Goal: Task Accomplishment & Management: Manage account settings

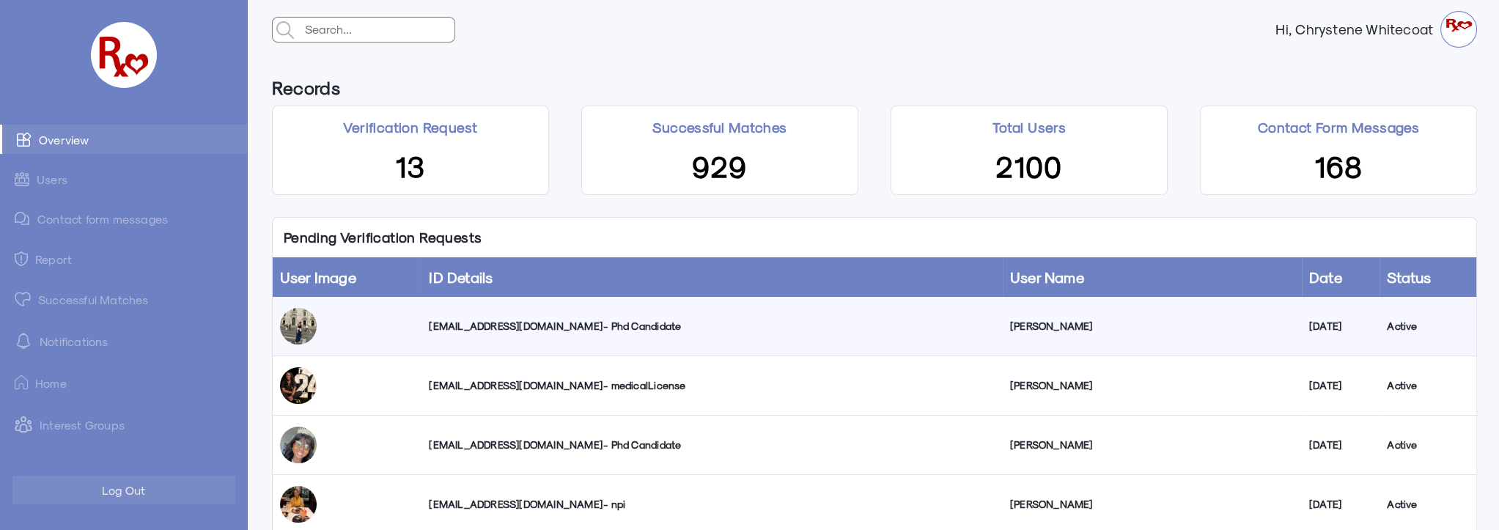
click at [82, 298] on link "Successful Matches" at bounding box center [123, 298] width 247 height 29
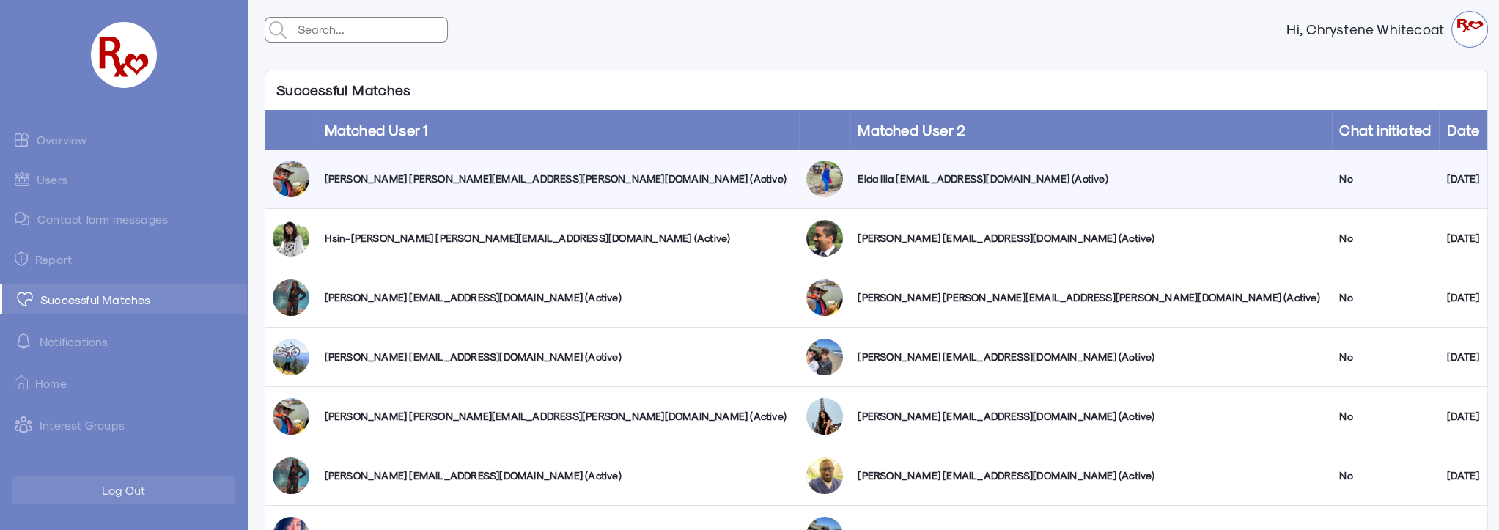
click at [58, 182] on link "Users" at bounding box center [123, 179] width 247 height 29
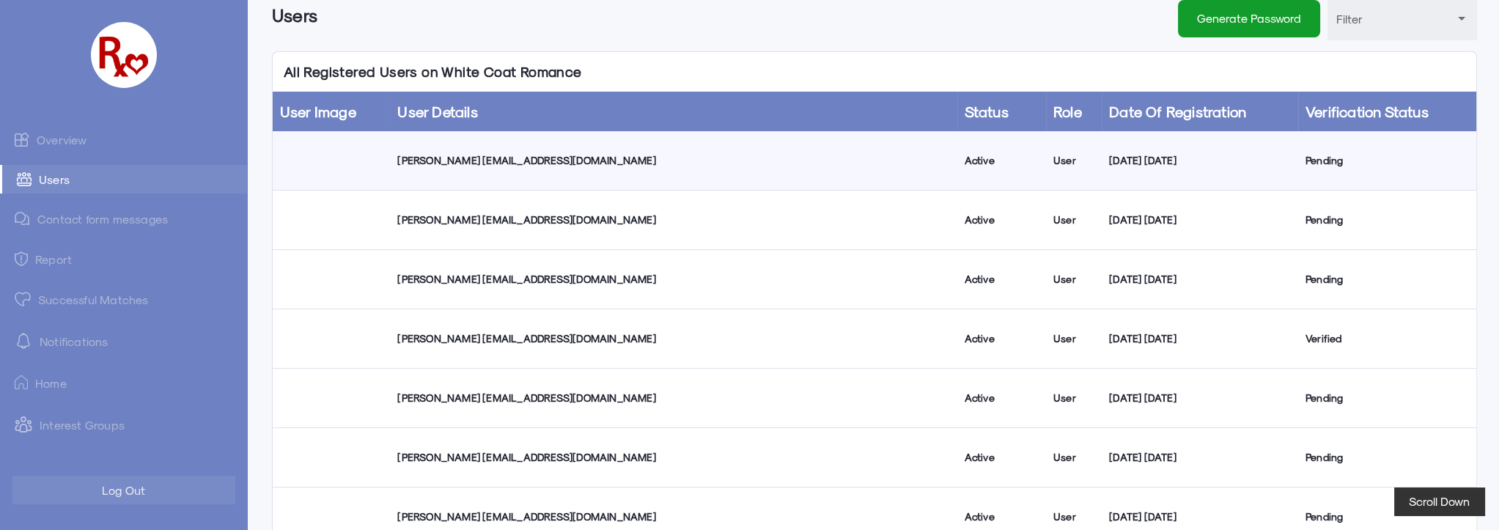
scroll to position [66, 0]
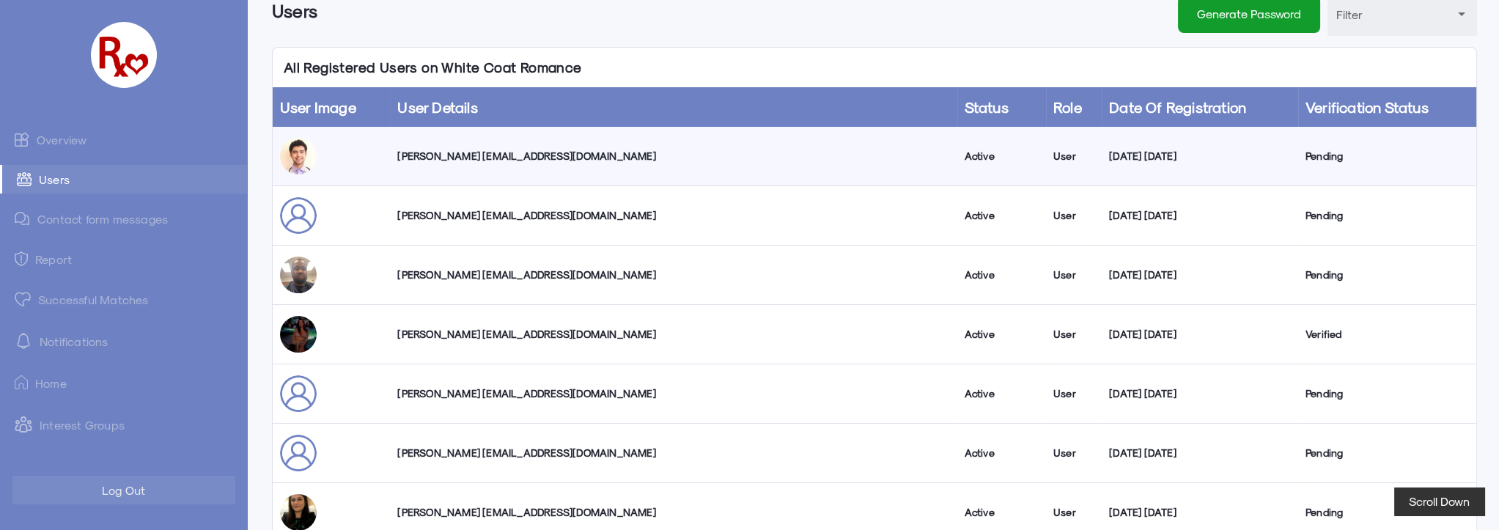
click at [48, 300] on link "Successful Matches" at bounding box center [123, 298] width 247 height 29
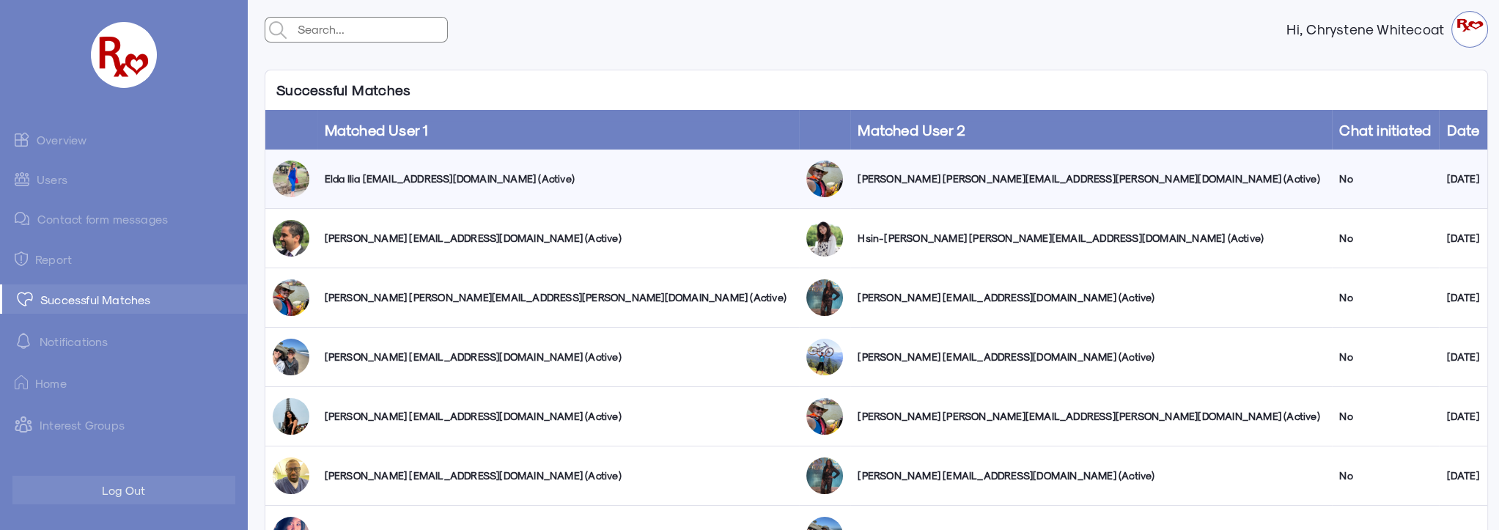
click at [47, 141] on link "Overview" at bounding box center [123, 139] width 247 height 29
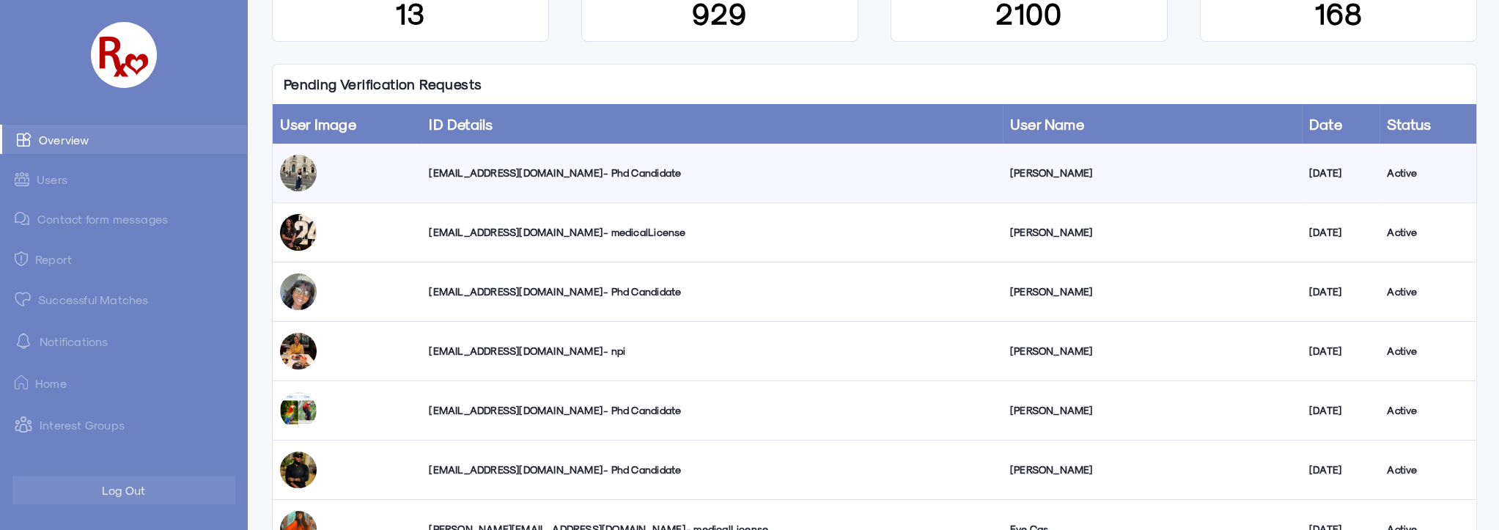
scroll to position [133, 0]
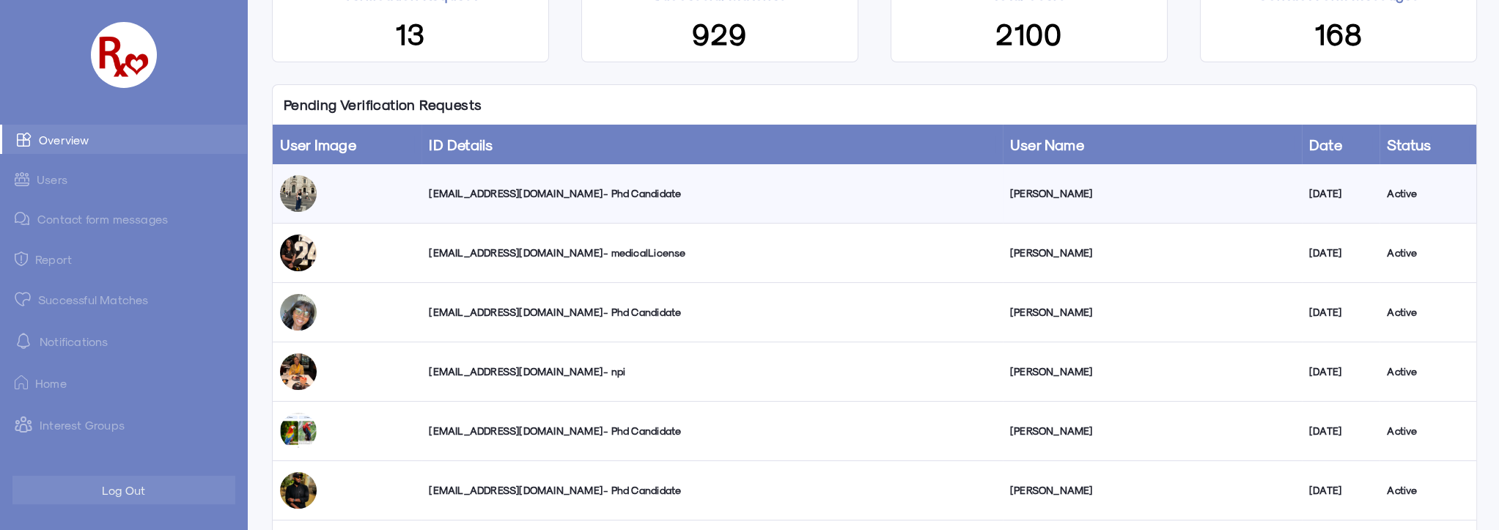
click at [497, 192] on div "[EMAIL_ADDRESS][DOMAIN_NAME] - Phd Candidate" at bounding box center [712, 193] width 566 height 15
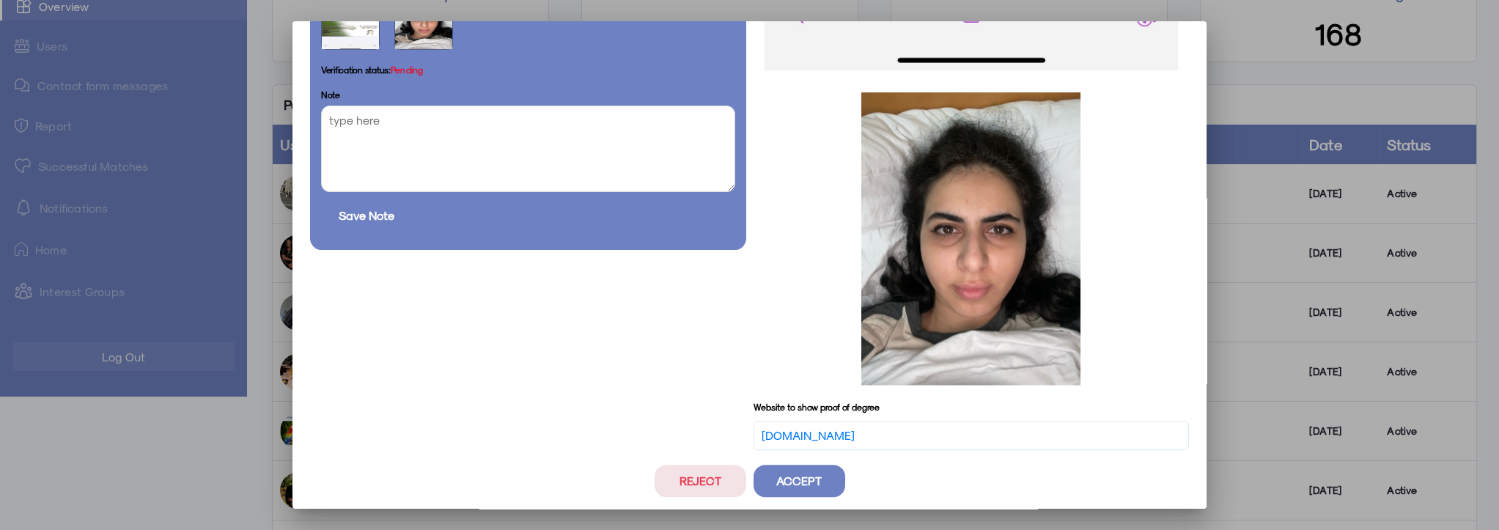
scroll to position [942, 0]
click at [695, 483] on button "Reject" at bounding box center [700, 480] width 92 height 32
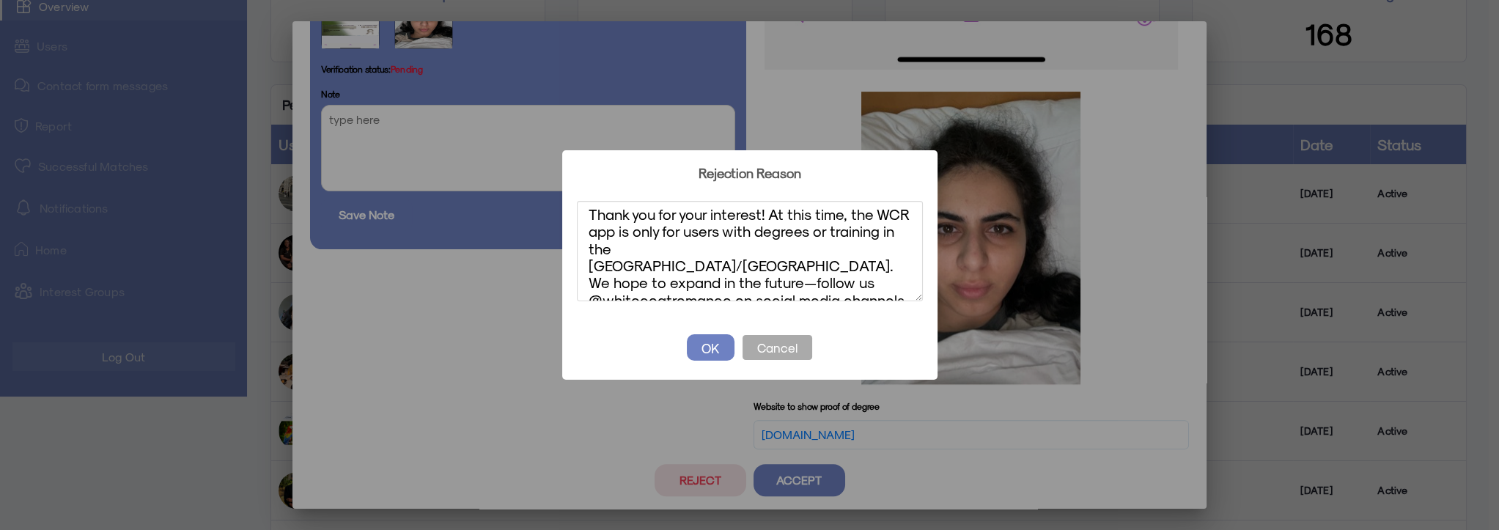
scroll to position [0, 0]
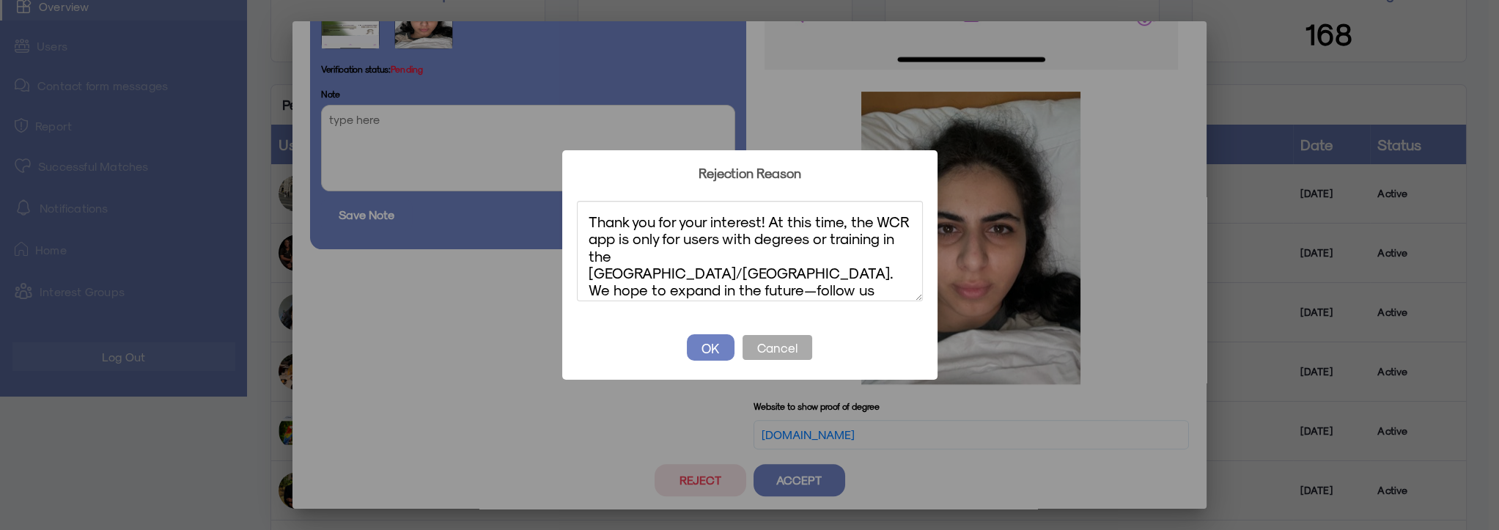
type textarea "Thank you for your interest! At this time, the WCR app is only for users with d…"
click at [715, 349] on button "OK" at bounding box center [711, 347] width 48 height 26
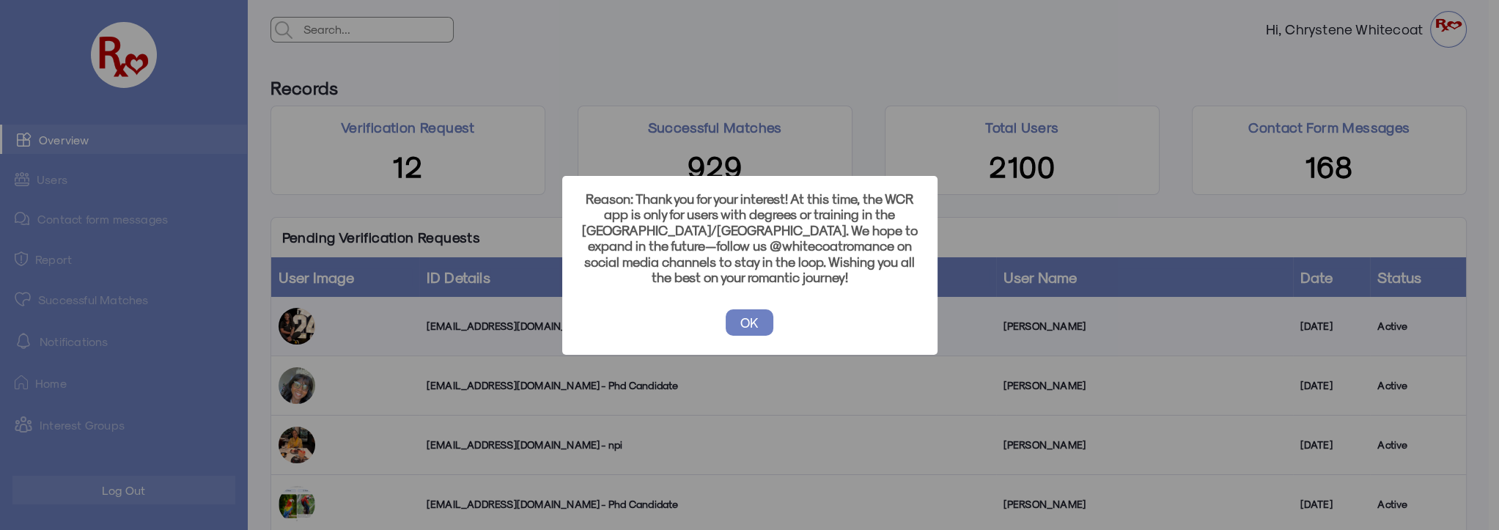
scroll to position [133, 0]
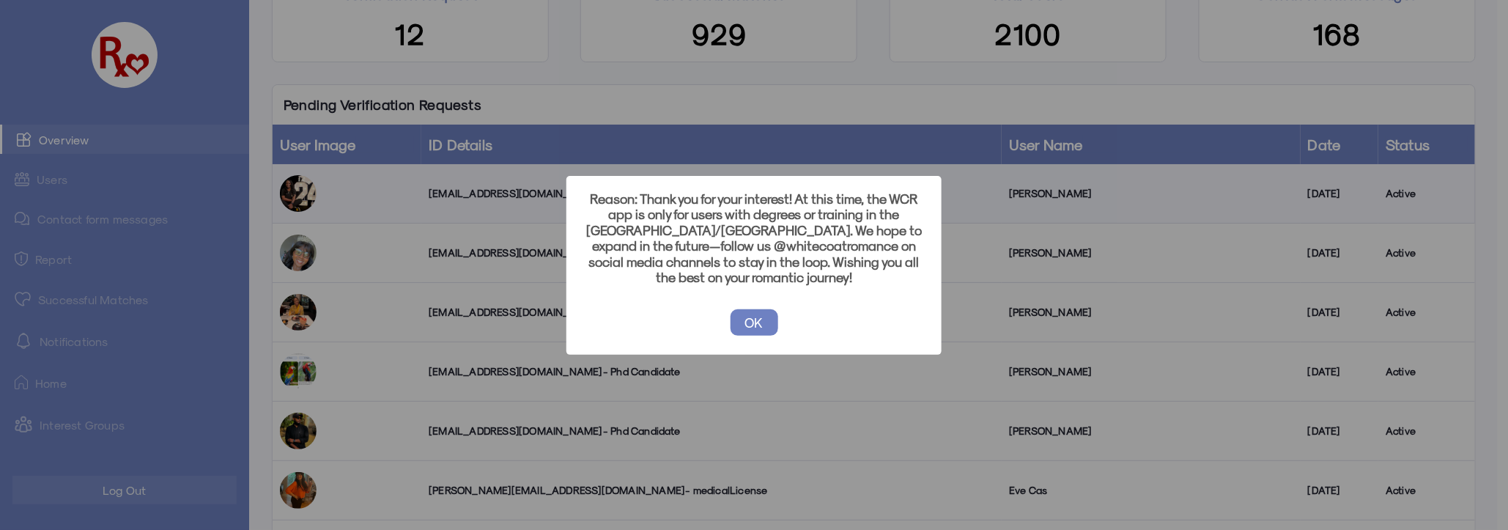
click at [753, 312] on button "OK" at bounding box center [755, 322] width 48 height 26
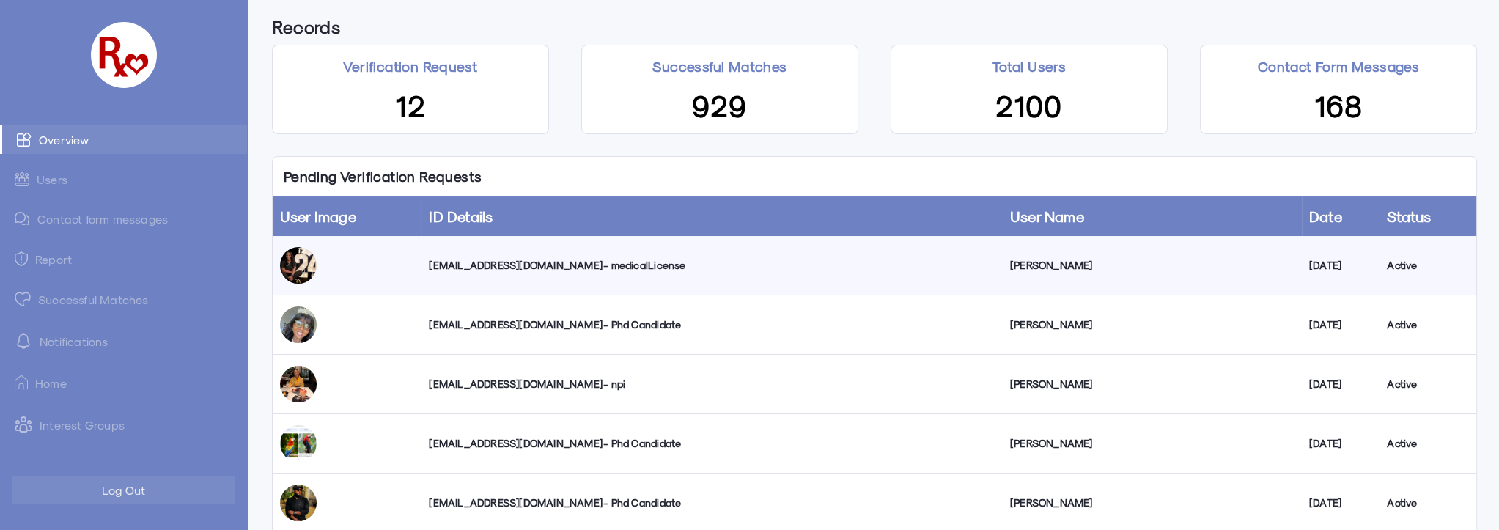
scroll to position [128, 0]
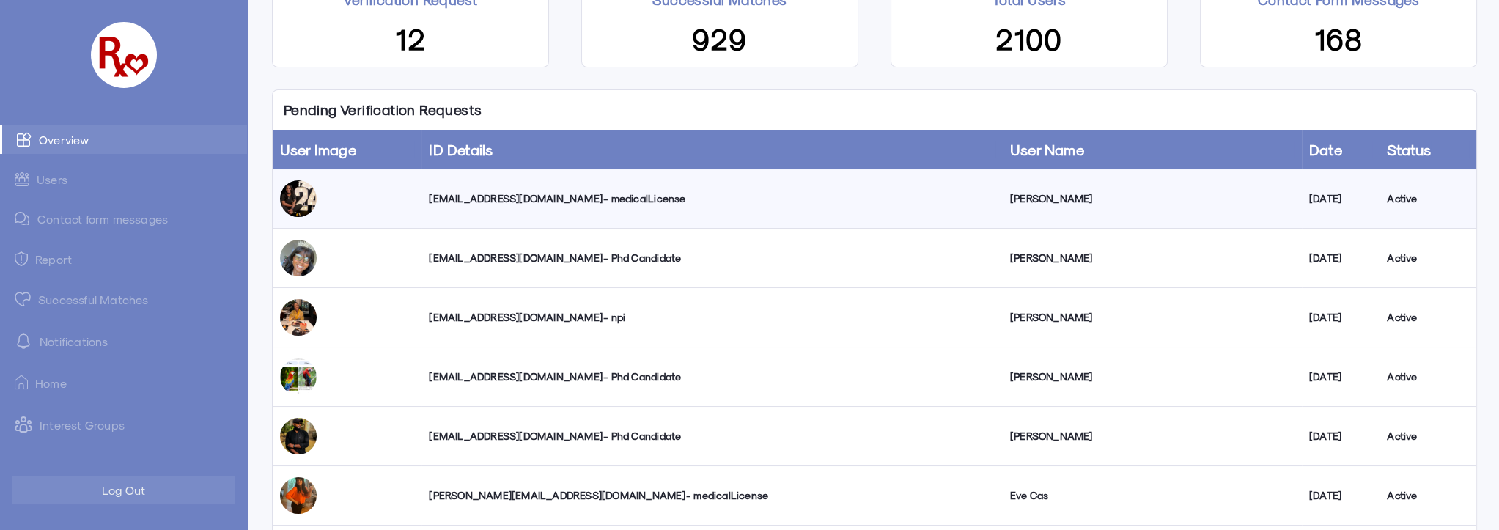
click at [545, 202] on div "[EMAIL_ADDRESS][DOMAIN_NAME] - medicalLicense" at bounding box center [712, 198] width 566 height 15
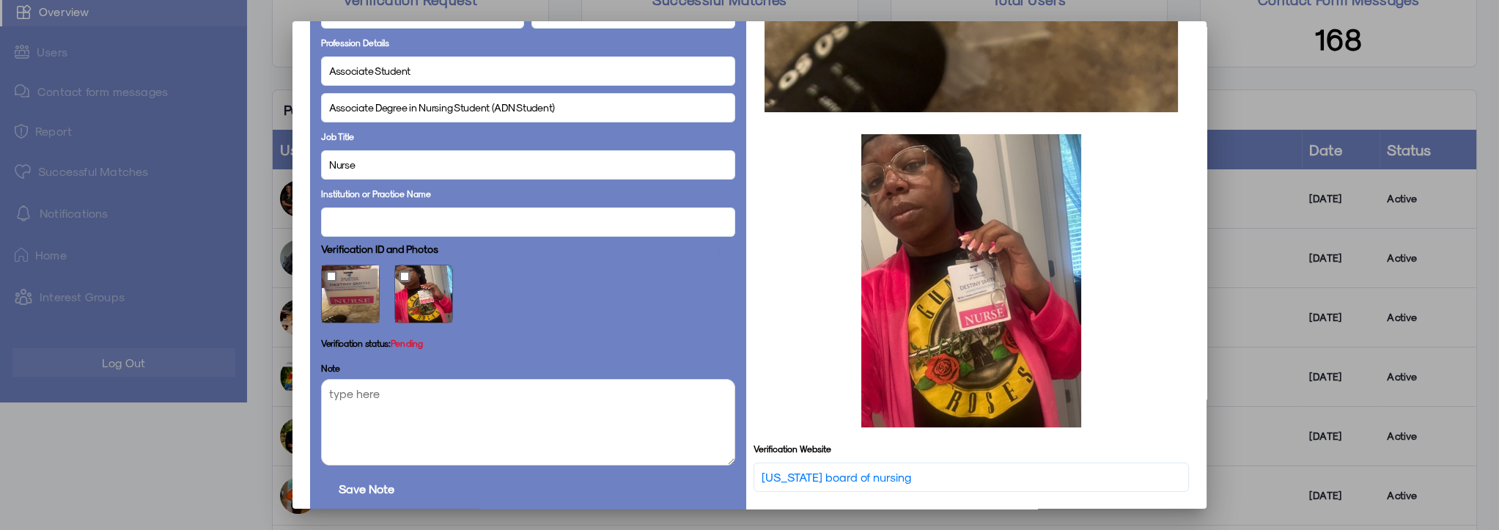
scroll to position [825, 0]
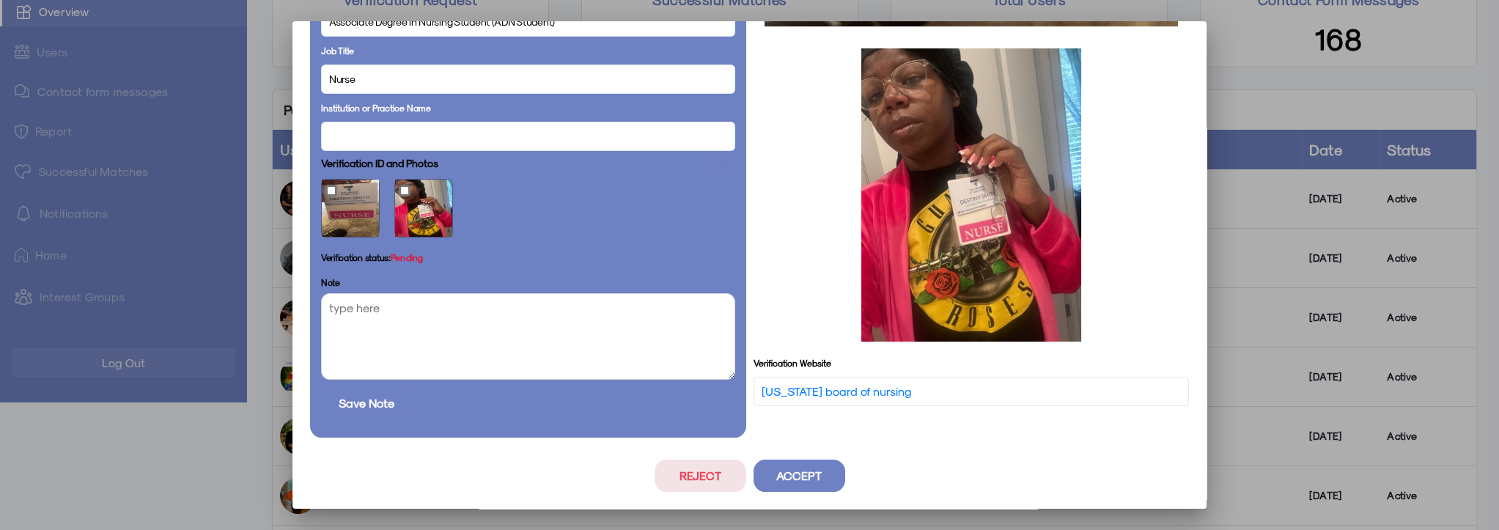
click at [702, 475] on button "Reject" at bounding box center [700, 475] width 92 height 32
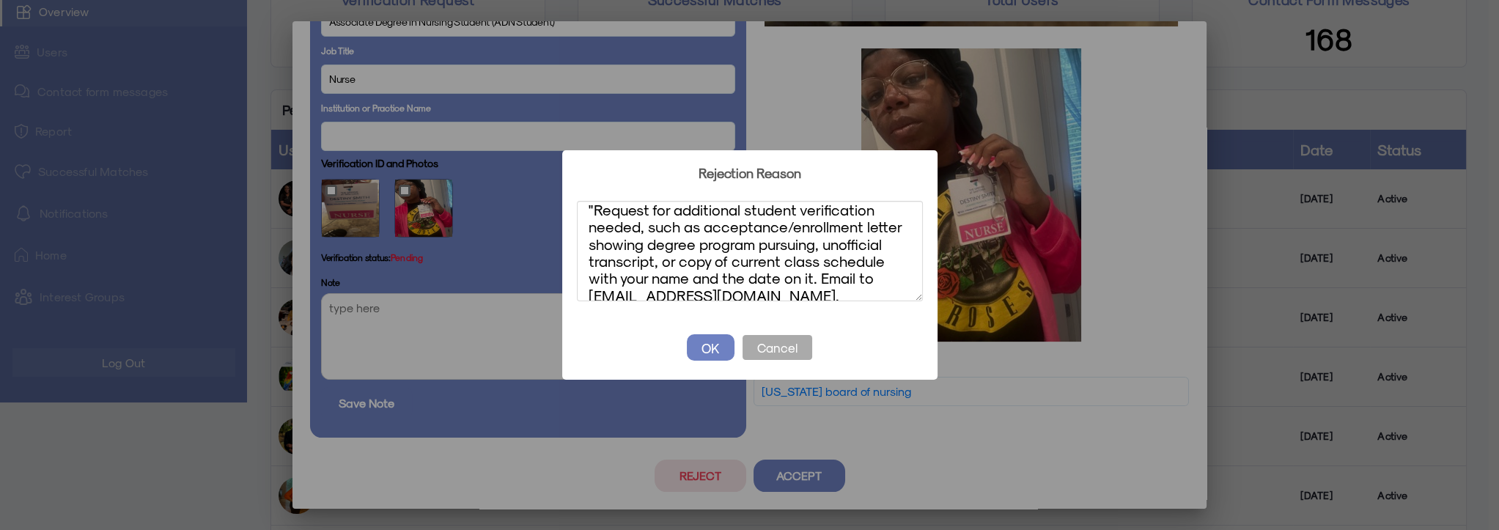
scroll to position [0, 0]
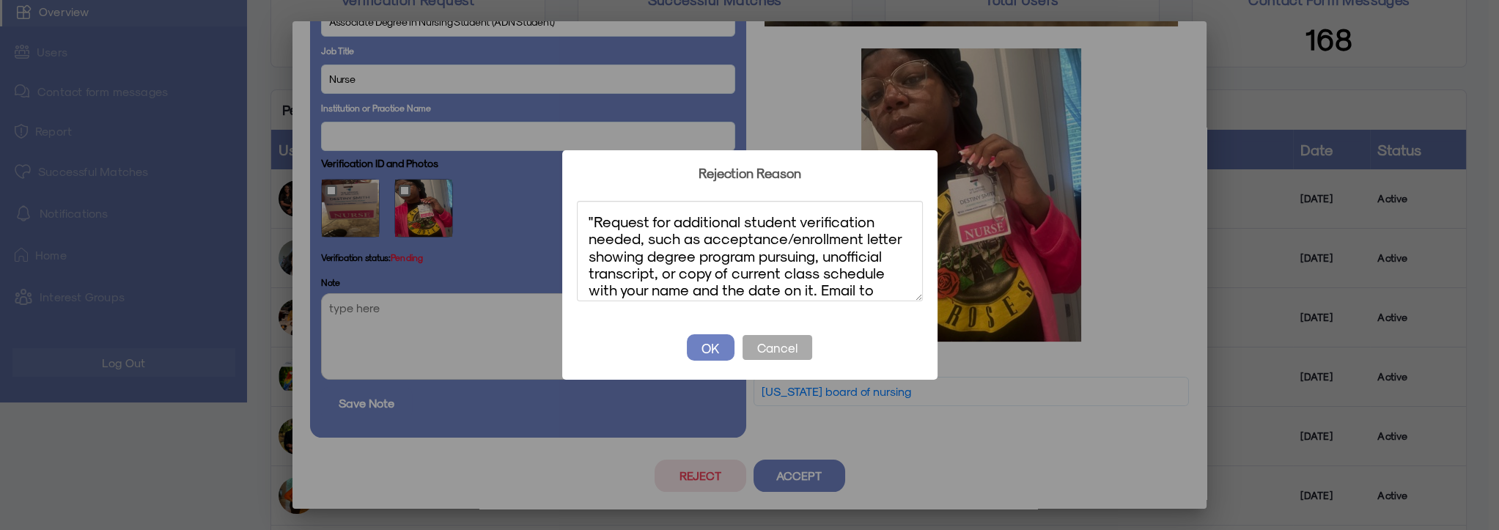
click at [591, 215] on textarea ""Request for additional student verification needed, such as acceptance/enrollm…" at bounding box center [750, 251] width 346 height 100
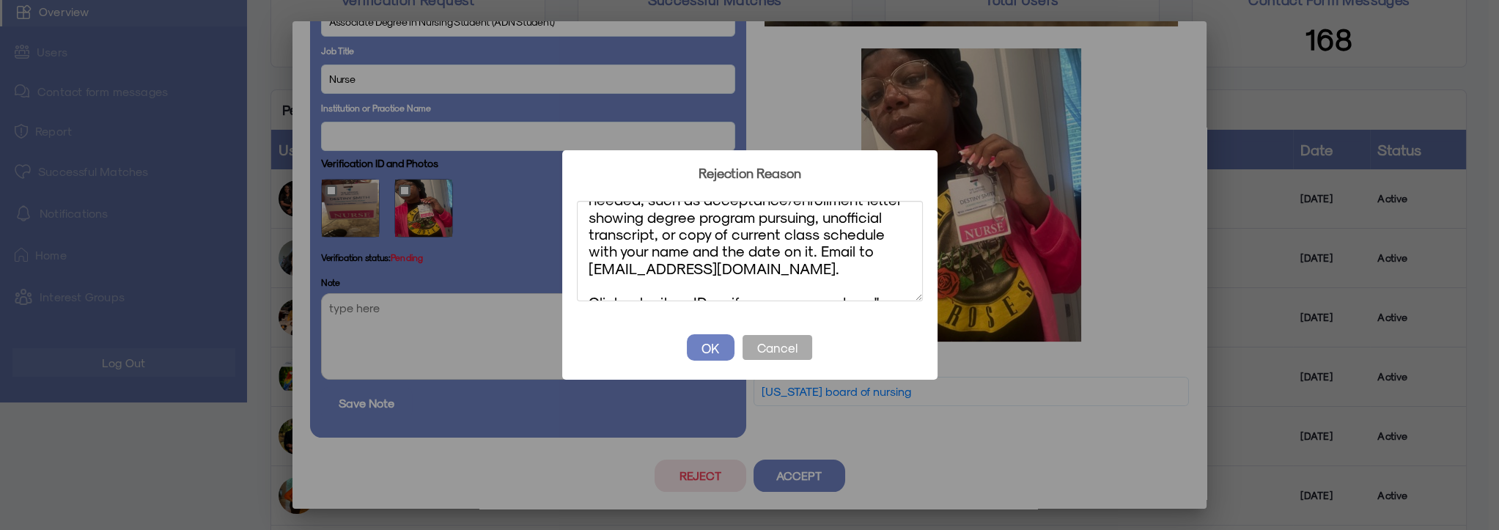
scroll to position [59, 0]
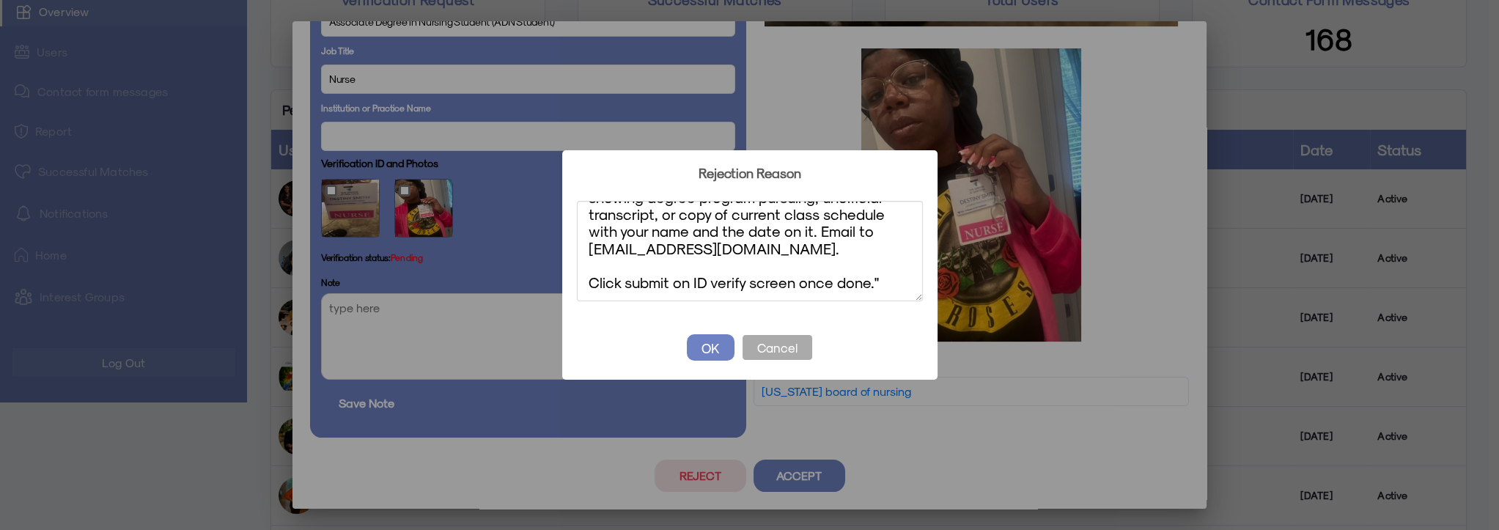
click at [876, 280] on textarea "Request for additional student verification needed, such as acceptance/enrollme…" at bounding box center [750, 251] width 346 height 100
type textarea "Request for additional student verification needed, such as acceptance/enrollme…"
click at [715, 345] on button "OK" at bounding box center [711, 347] width 48 height 26
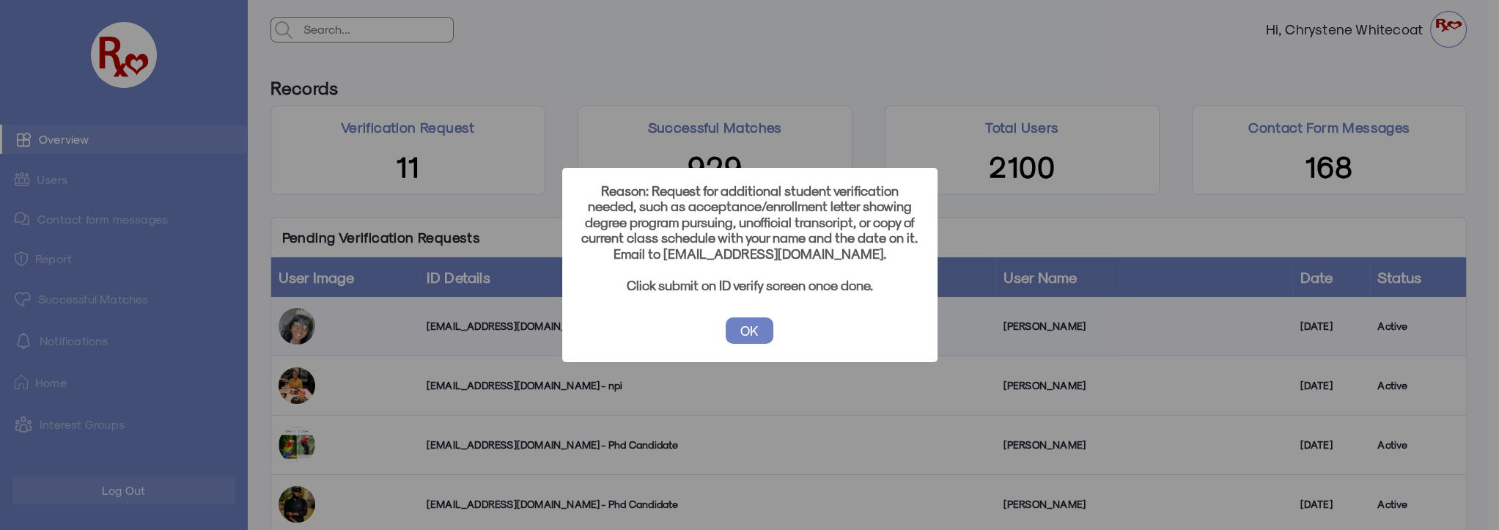
scroll to position [128, 0]
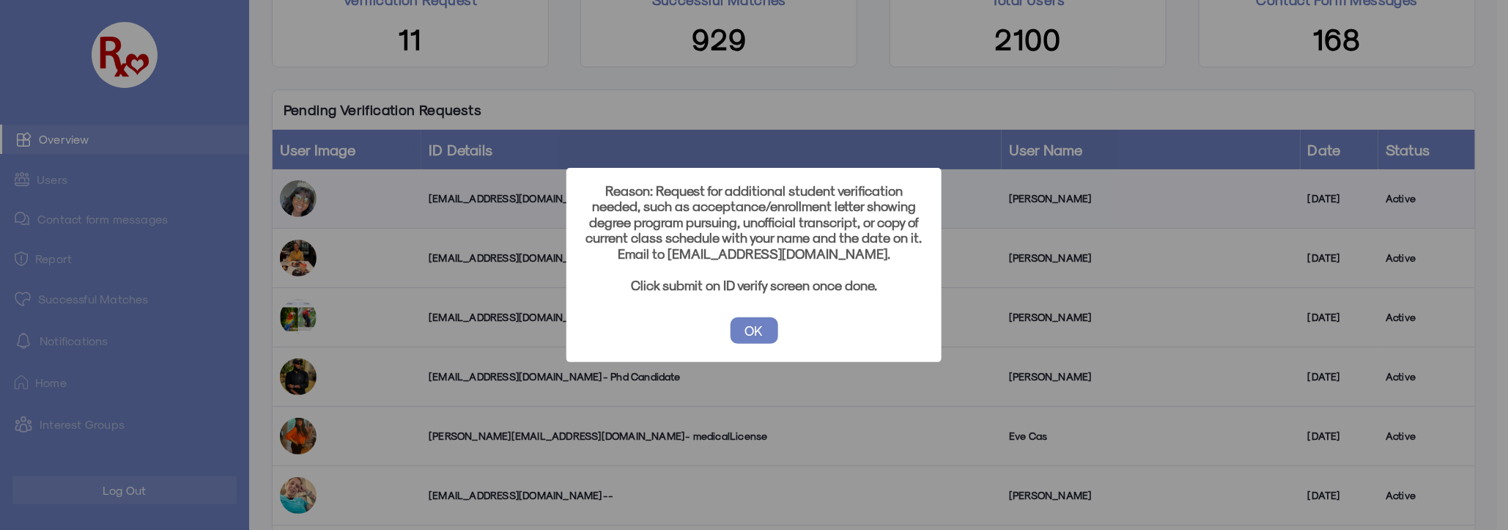
click at [746, 330] on button "OK" at bounding box center [755, 330] width 48 height 26
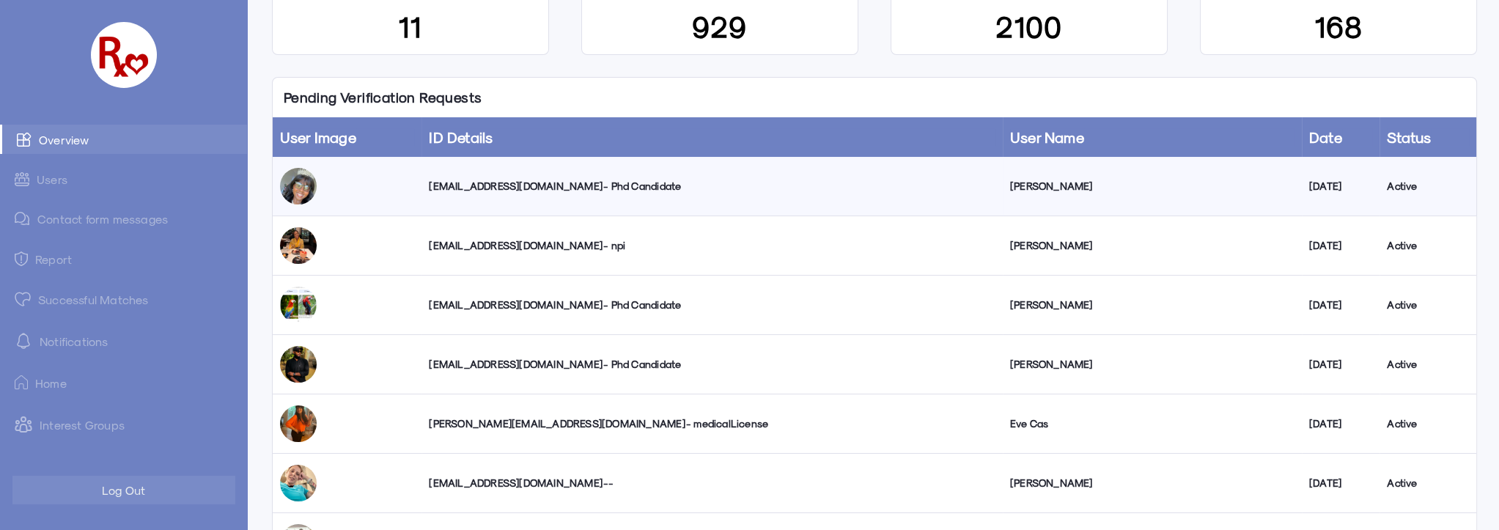
scroll to position [199, 0]
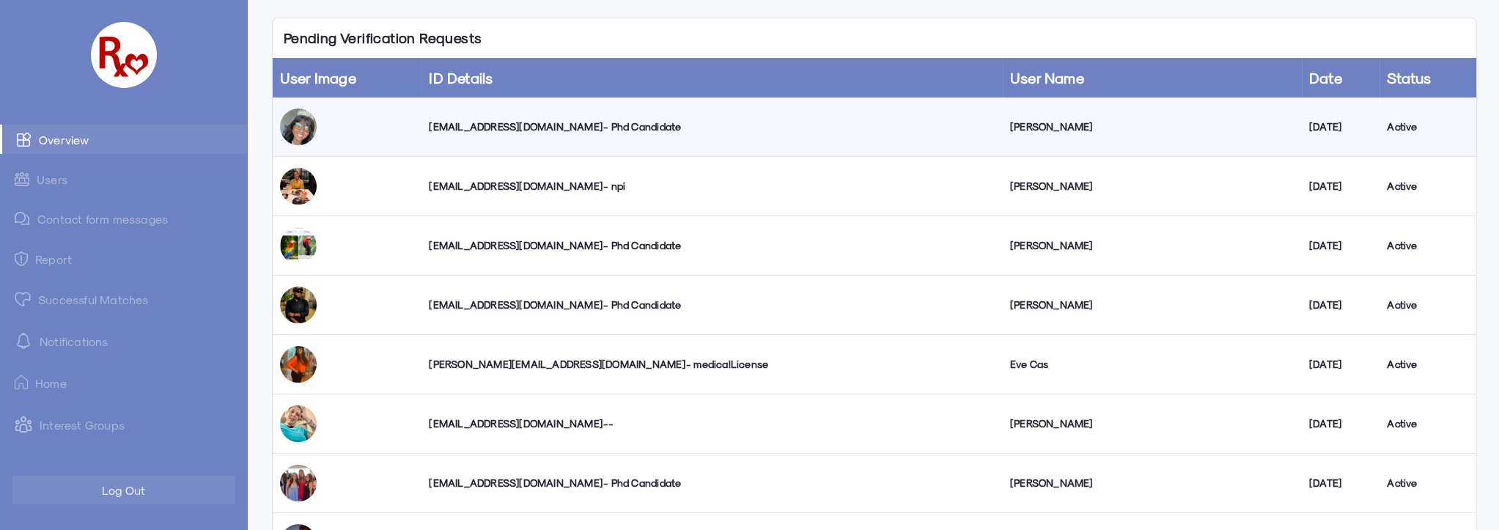
click at [531, 132] on div "[EMAIL_ADDRESS][DOMAIN_NAME] - Phd Candidate" at bounding box center [712, 126] width 566 height 15
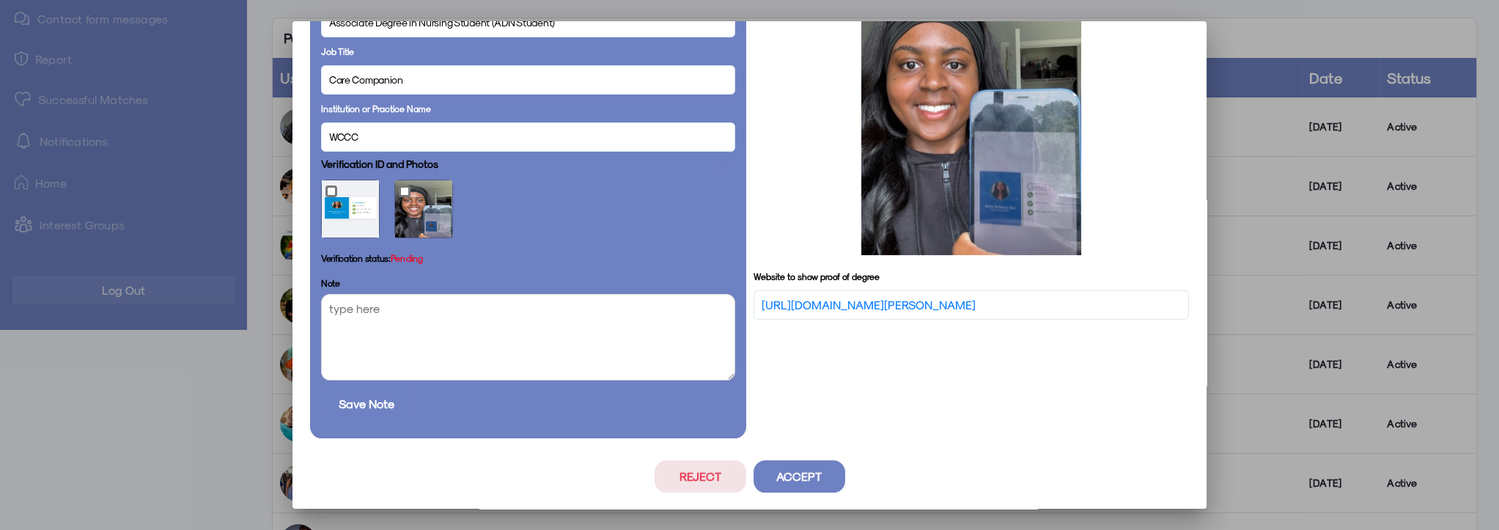
scroll to position [764, 0]
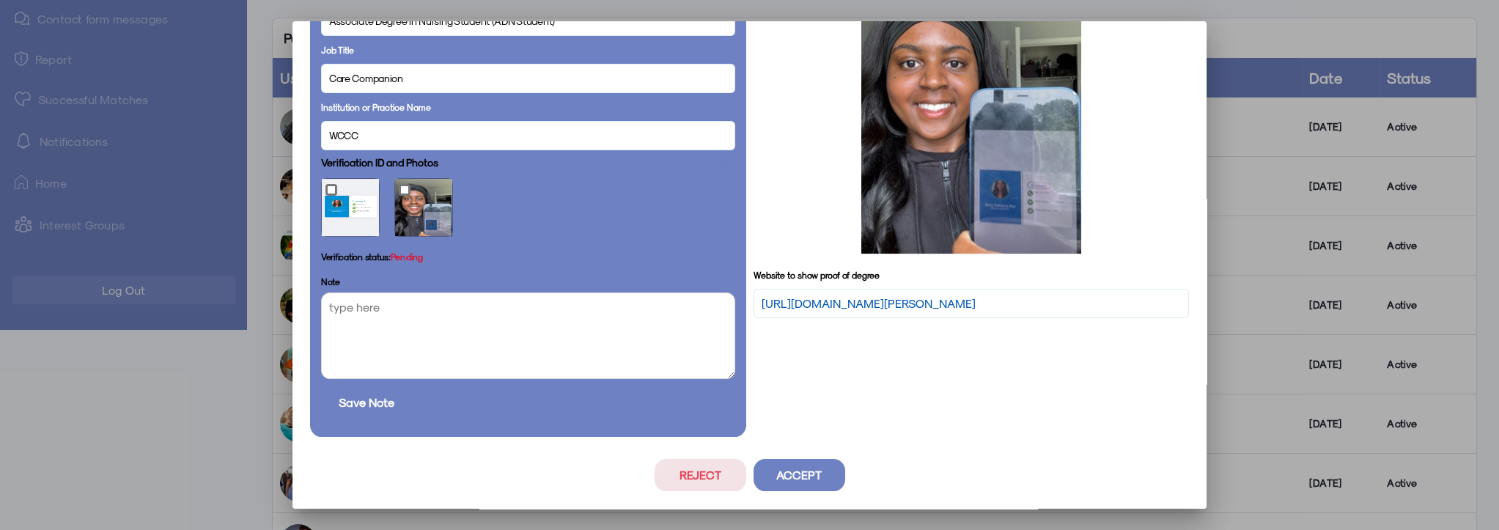
click at [827, 295] on link "[URL][DOMAIN_NAME][PERSON_NAME]" at bounding box center [868, 304] width 214 height 18
click at [687, 470] on button "Reject" at bounding box center [700, 475] width 92 height 32
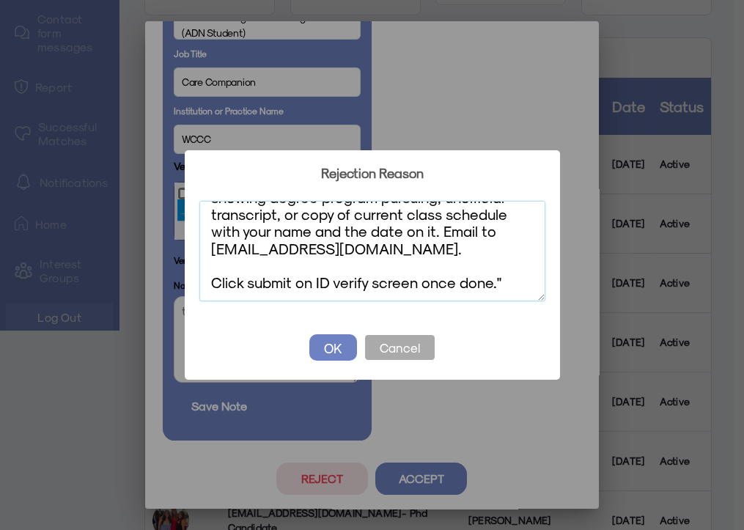
scroll to position [0, 0]
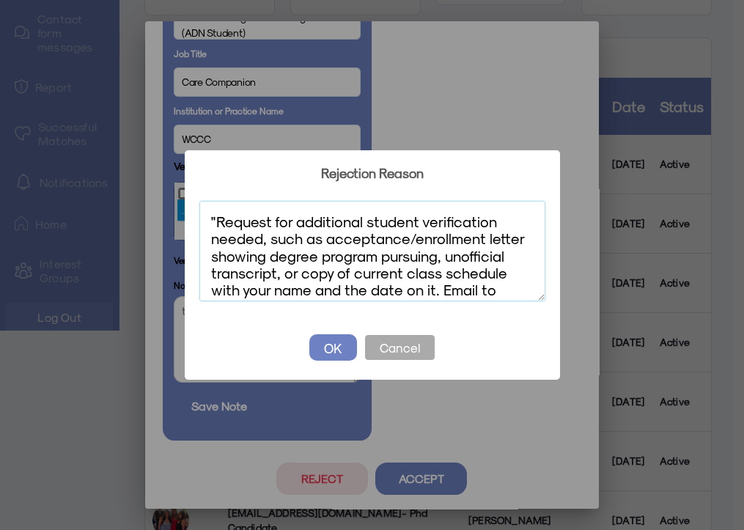
drag, startPoint x: 497, startPoint y: 281, endPoint x: 137, endPoint y: 160, distance: 379.8
click at [137, 160] on div "? ! i Rejection Reason × "Request for additional student verification needed, s…" at bounding box center [372, 265] width 744 height 530
paste textarea "Please update the following. From your edit profile screen, click SAVE (top rig…"
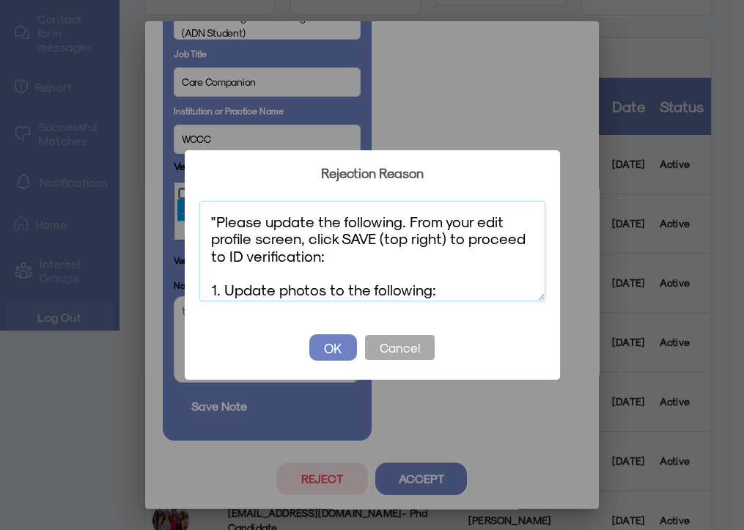
click at [215, 220] on textarea ""Please update the following. From your edit profile screen, click SAVE (top ri…" at bounding box center [372, 251] width 346 height 100
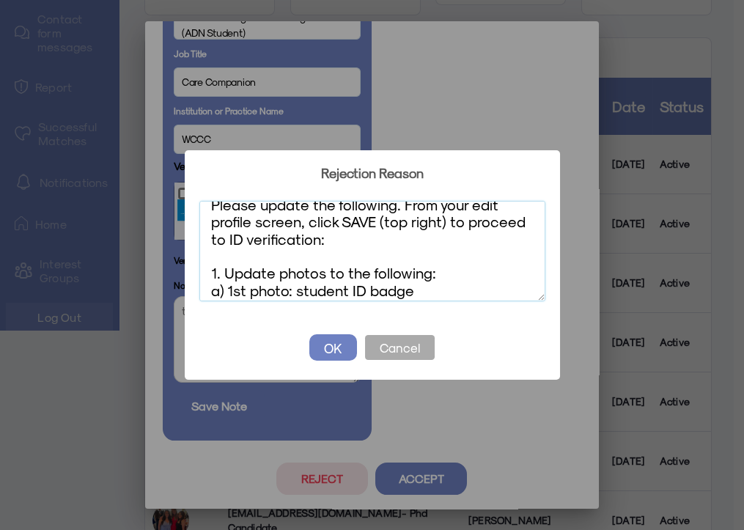
scroll to position [7, 0]
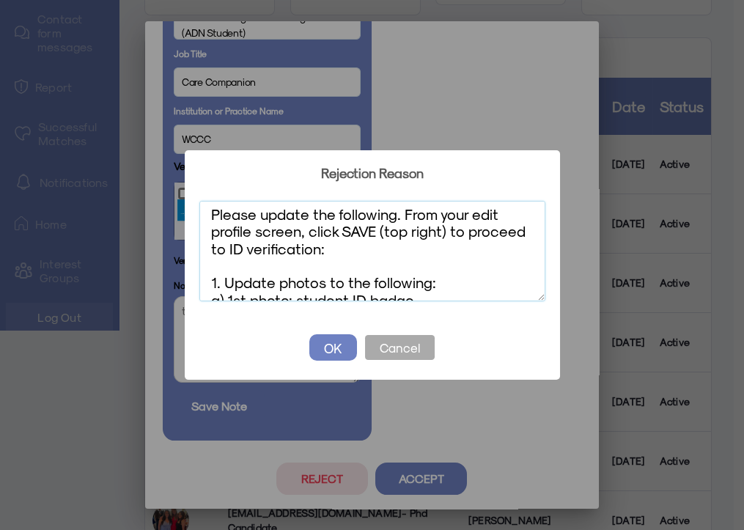
click at [215, 209] on textarea "Please update the following. From your edit profile screen, click SAVE (top rig…" at bounding box center [372, 251] width 346 height 100
click at [210, 213] on textarea "Please update the following. From your edit profile screen, click SAVE (top rig…" at bounding box center [372, 251] width 346 height 100
paste textarea "Change to full last name and update selfie verification photo: 1. Please update…"
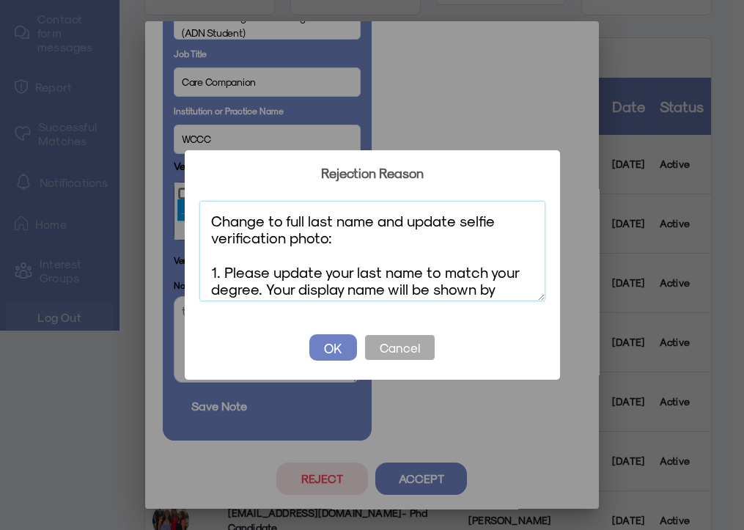
scroll to position [0, 0]
click at [329, 221] on textarea "Change to full last name and update selfie verification photo: 1. Please update…" at bounding box center [372, 251] width 346 height 100
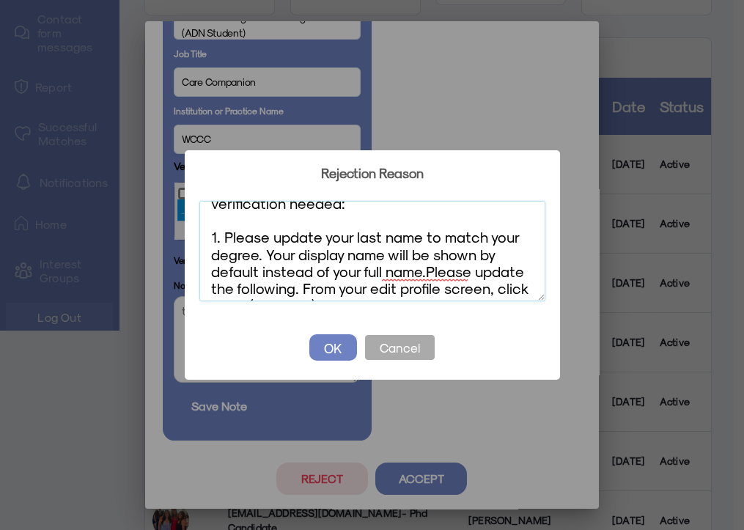
scroll to position [79, 0]
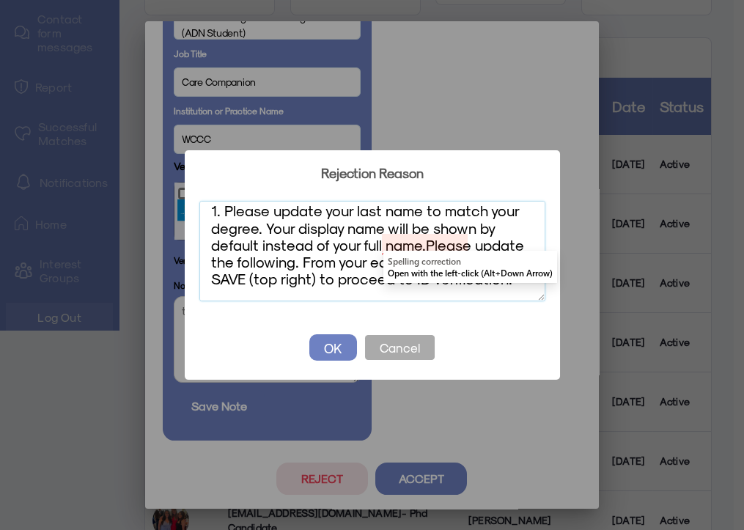
click at [426, 244] on textarea "Update to same first/last name, update both verification photos, and additional…" at bounding box center [372, 251] width 346 height 100
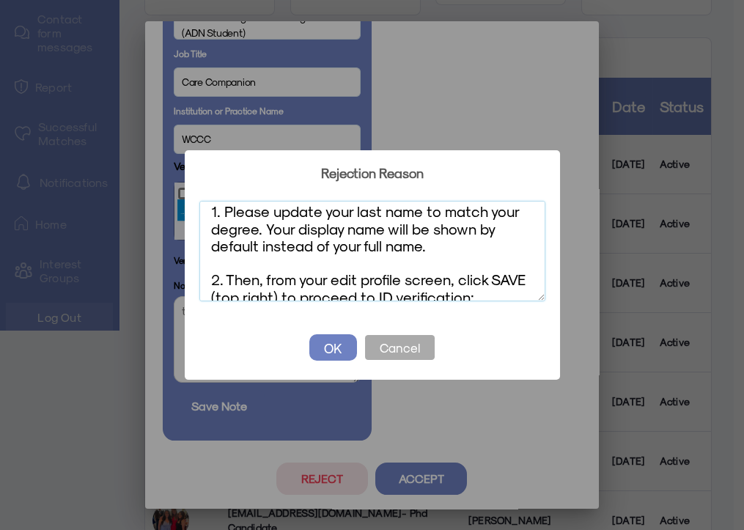
scroll to position [82, 0]
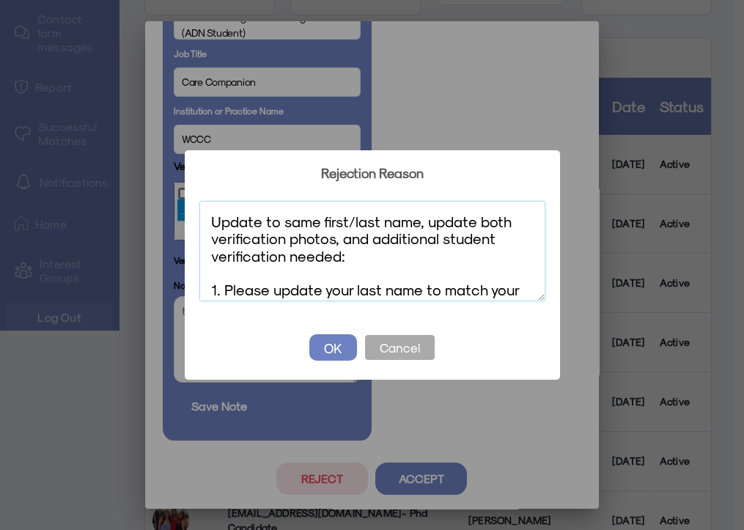
drag, startPoint x: 499, startPoint y: 292, endPoint x: 112, endPoint y: 179, distance: 403.1
click at [112, 179] on div "? ! i Rejection Reason × Update to same first/last name, update both verificati…" at bounding box center [372, 265] width 744 height 530
click at [394, 256] on textarea "Update to same first/last name, update both verification photos, and additional…" at bounding box center [372, 251] width 346 height 100
click at [379, 287] on textarea "Update to same first/last name, update both verification photos, and additional…" at bounding box center [372, 251] width 346 height 100
click at [380, 222] on textarea "Update to same first/last name, update both verification photos, and additional…" at bounding box center [372, 251] width 346 height 100
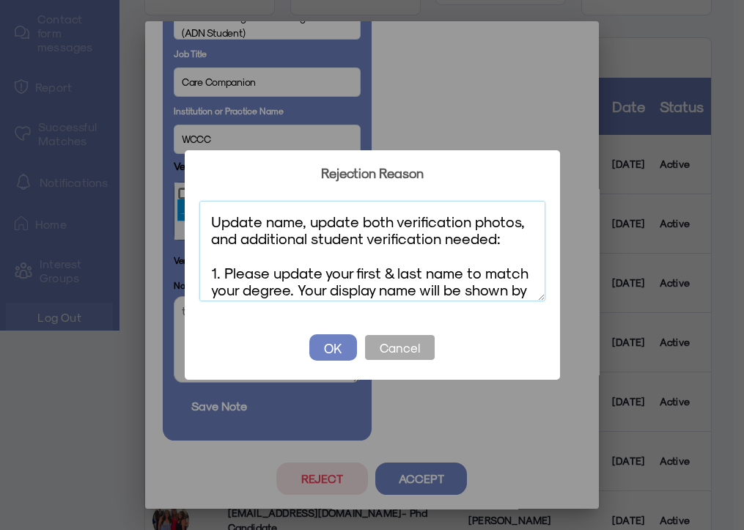
click at [360, 222] on textarea "Update name, update both verification photos, and additional student verificati…" at bounding box center [372, 251] width 346 height 100
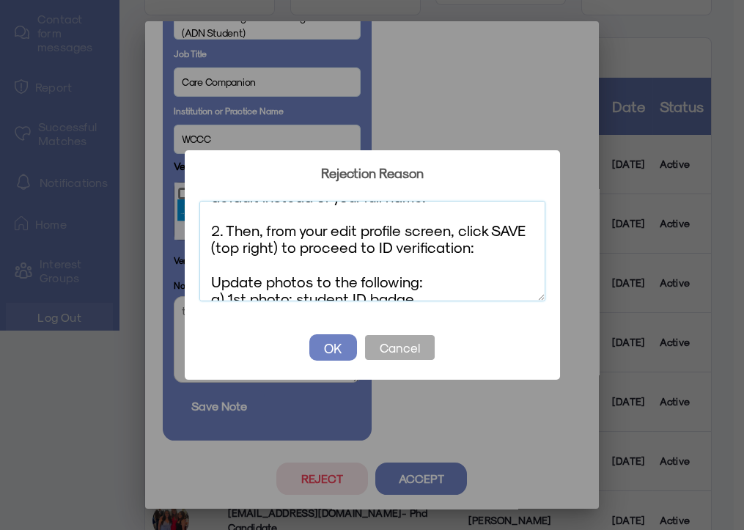
scroll to position [135, 0]
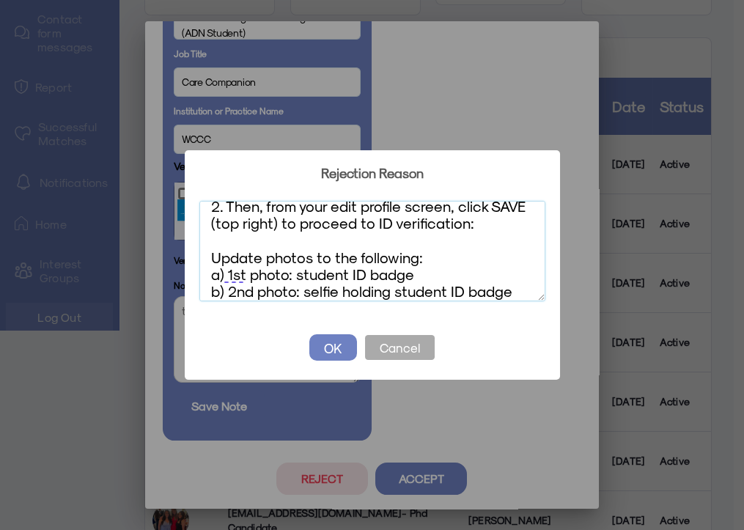
click at [263, 256] on textarea "Update name, verification photos, and send additional student verification: 1. …" at bounding box center [372, 251] width 346 height 100
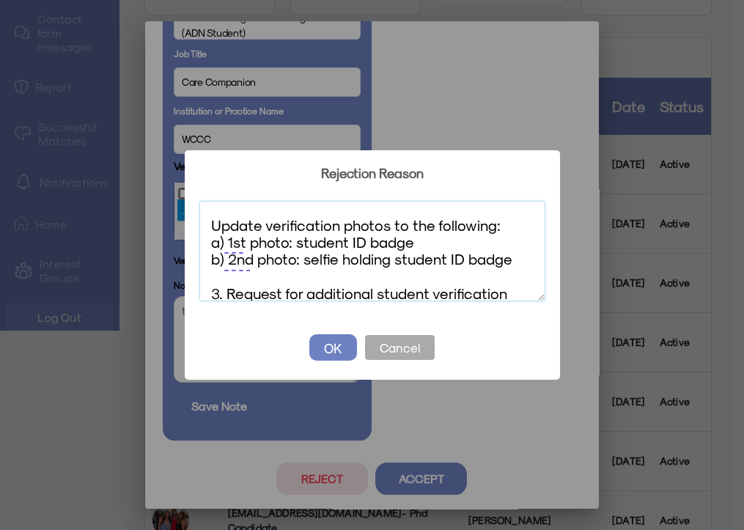
scroll to position [167, 0]
click at [393, 260] on textarea "Update name, verification photos, and send additional student verification: 1. …" at bounding box center [372, 251] width 346 height 100
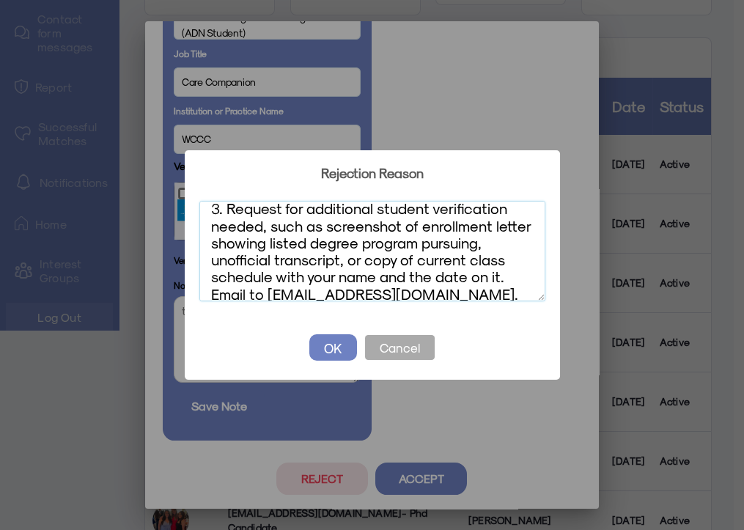
scroll to position [264, 0]
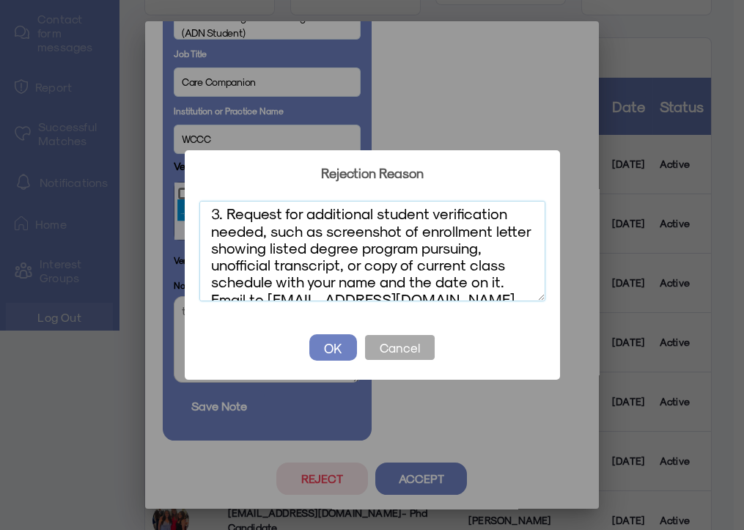
click at [267, 232] on textarea "Update name, verification photos, and send additional student verification: 1. …" at bounding box center [372, 251] width 346 height 100
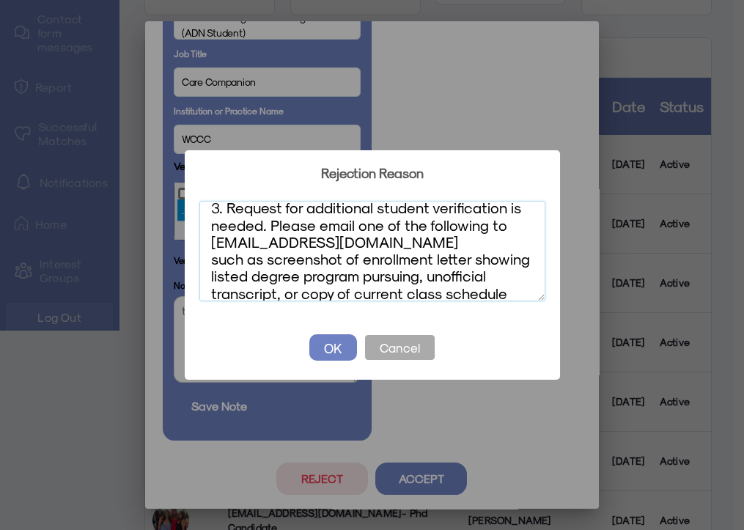
scroll to position [255, 0]
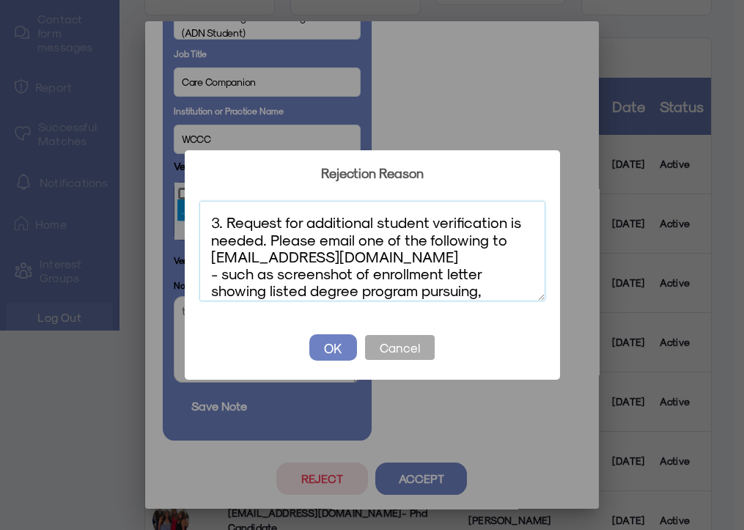
click at [376, 275] on textarea "Update name, verification photos, and send additional student verification: 1. …" at bounding box center [372, 251] width 346 height 100
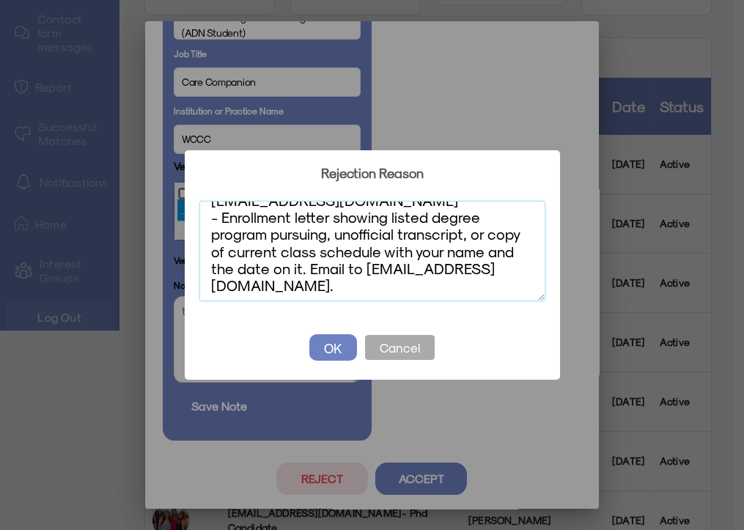
scroll to position [278, 0]
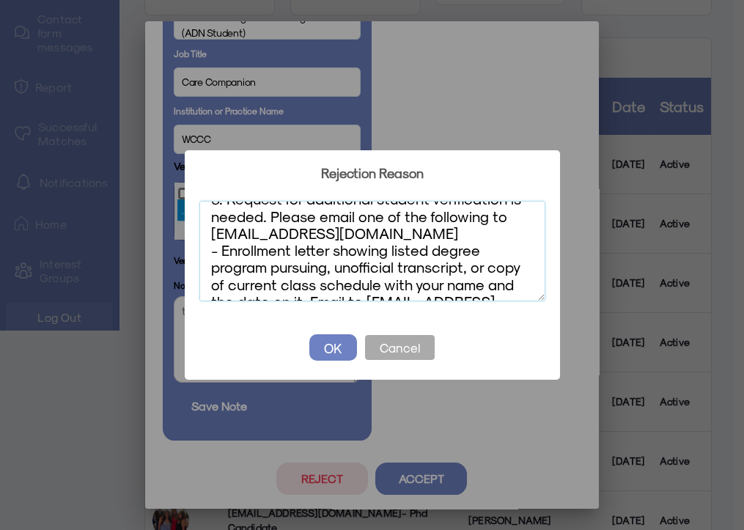
click at [425, 248] on textarea "Update name, verification photos, and send additional student verification: 1. …" at bounding box center [372, 251] width 346 height 100
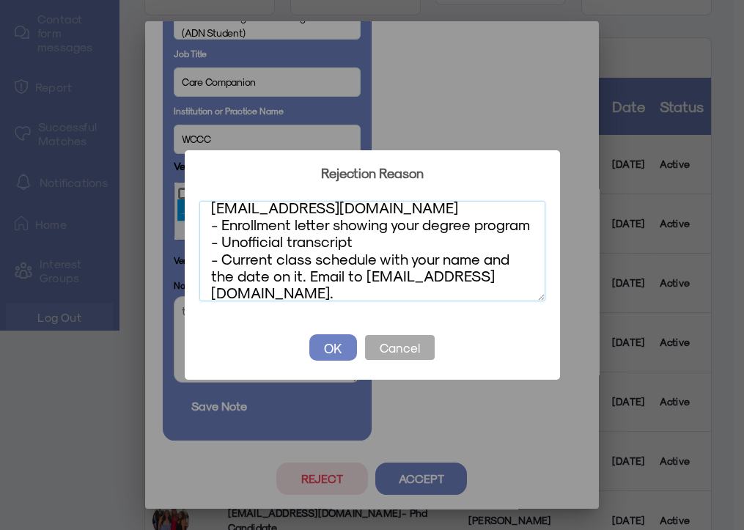
scroll to position [321, 0]
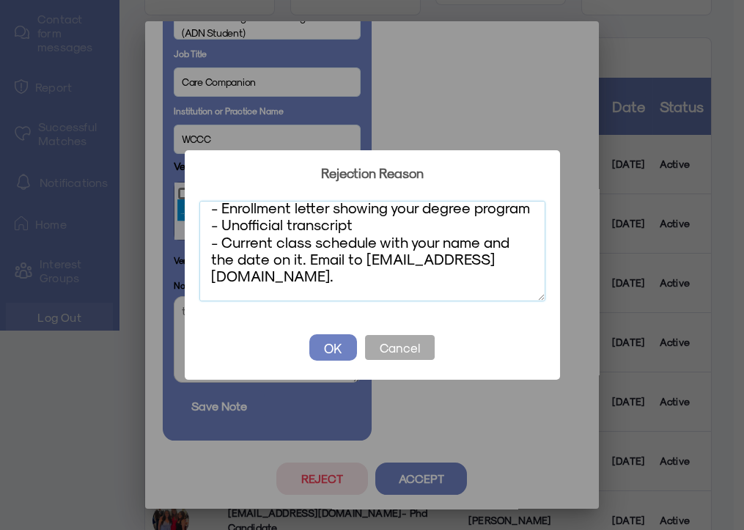
drag, startPoint x: 437, startPoint y: 294, endPoint x: 265, endPoint y: 281, distance: 172.7
click at [265, 281] on textarea "Update name, verification photos, and send additional student verification: 1. …" at bounding box center [372, 251] width 346 height 100
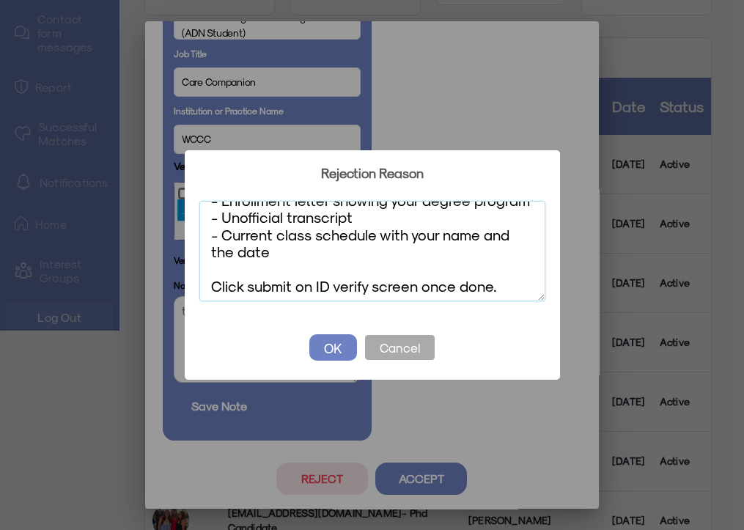
scroll to position [349, 0]
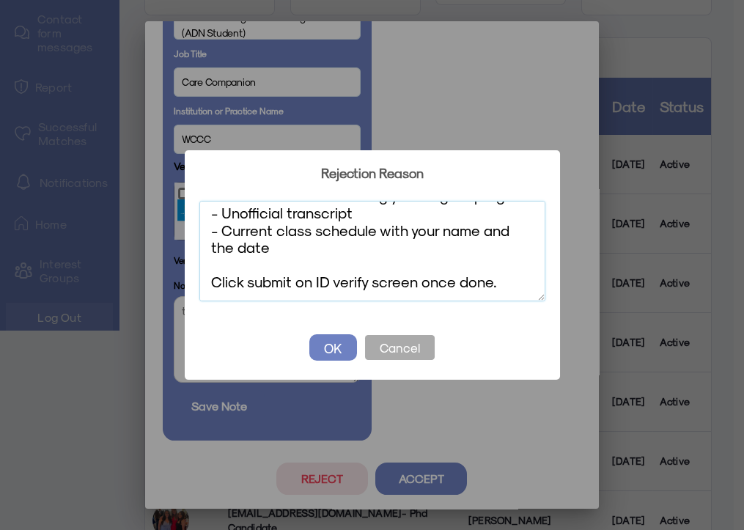
click at [365, 281] on textarea "Update name, verification photos, and send additional student verification: 1. …" at bounding box center [372, 251] width 346 height 100
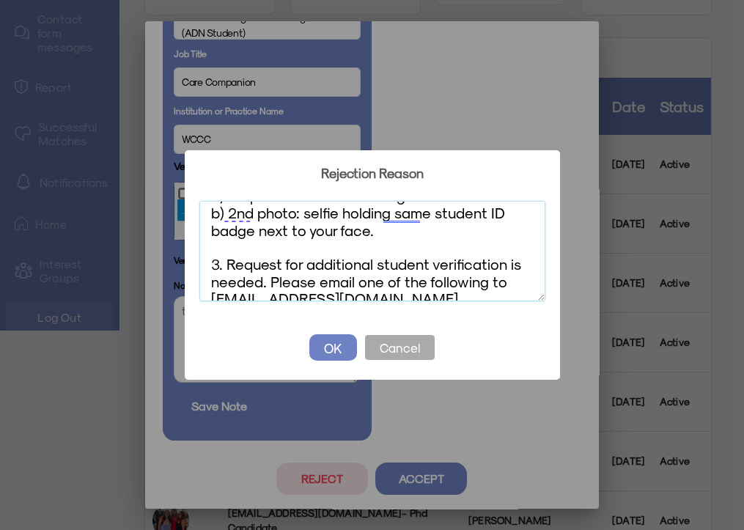
scroll to position [0, 0]
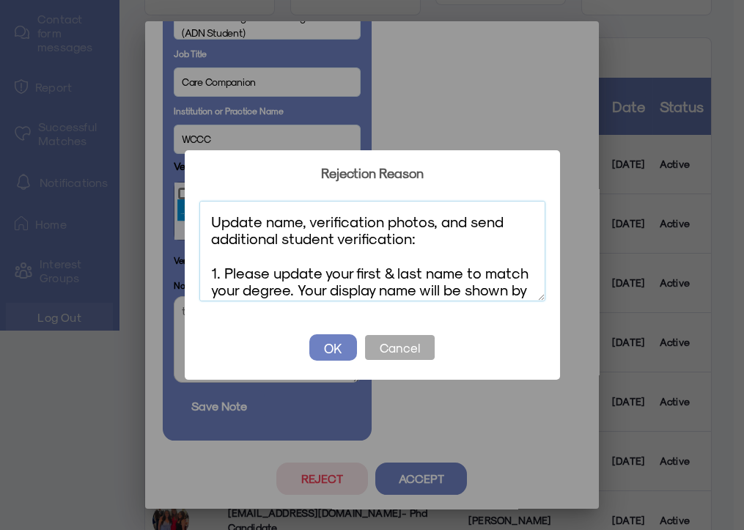
drag, startPoint x: 256, startPoint y: 284, endPoint x: 139, endPoint y: 147, distance: 180.8
click at [139, 147] on div "? ! i Rejection Reason × Update name, verification photos, and send additional …" at bounding box center [372, 265] width 744 height 530
type textarea "Update name, verification photos, and send additional student verification: 1. …"
click at [332, 345] on button "OK" at bounding box center [333, 347] width 48 height 26
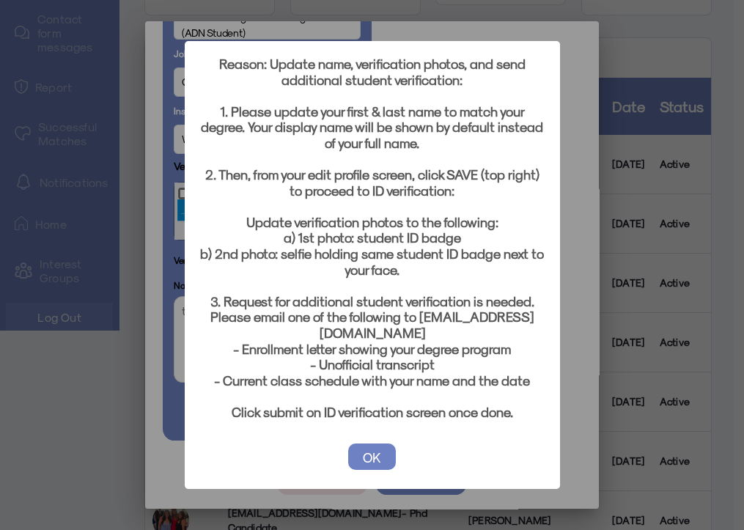
click at [378, 456] on button "OK" at bounding box center [372, 456] width 48 height 26
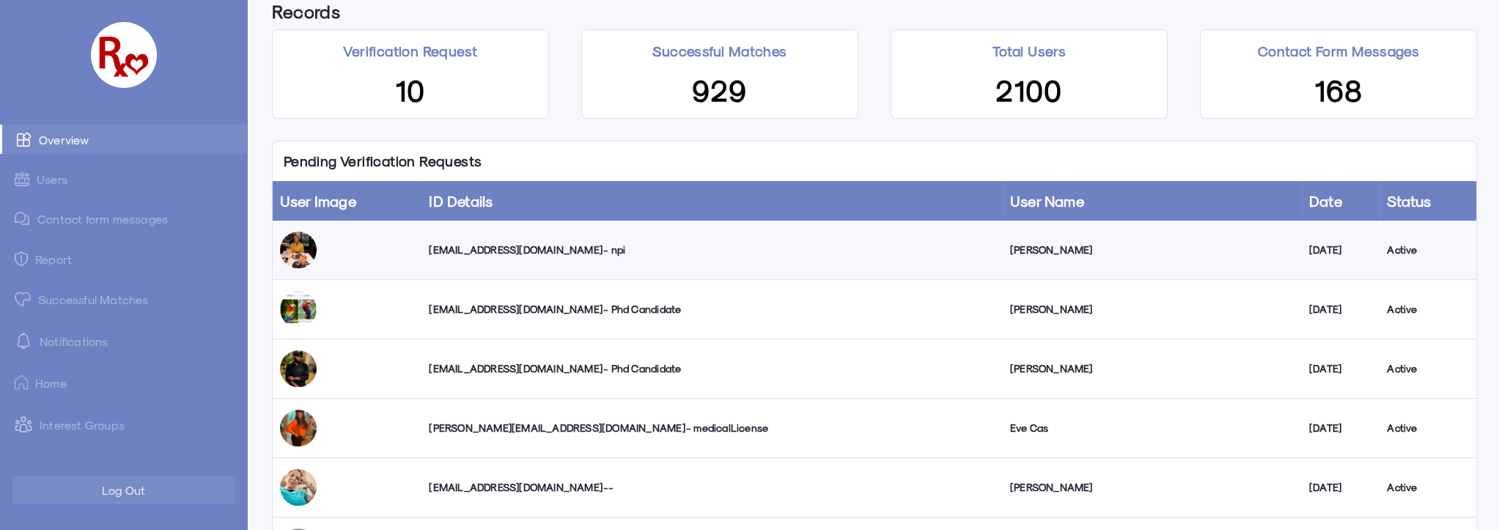
scroll to position [66, 0]
